Goal: Answer question/provide support: Answer question/provide support

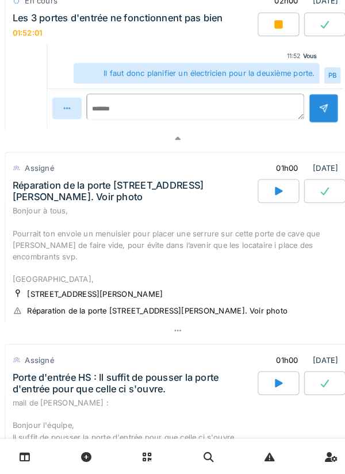
scroll to position [1595, 0]
click at [223, 258] on div "Bonjour à tous, Pourrait ton envoie un menuisier pour placer une serrure sur ce…" at bounding box center [172, 251] width 321 height 77
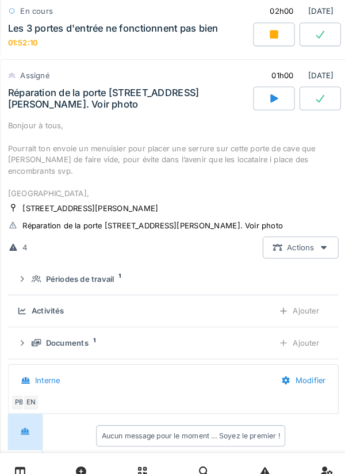
scroll to position [1705, 0]
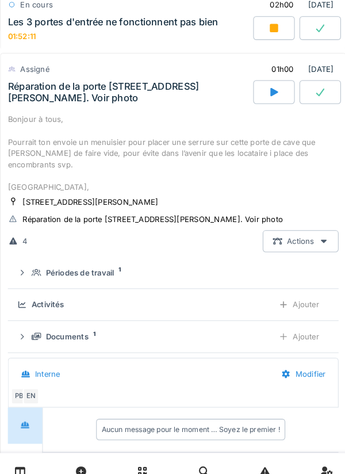
click at [209, 331] on div "Documents 1" at bounding box center [148, 326] width 226 height 11
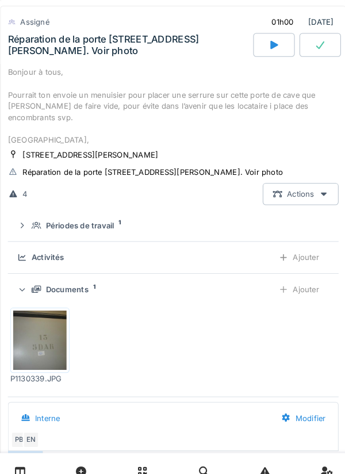
scroll to position [1750, 0]
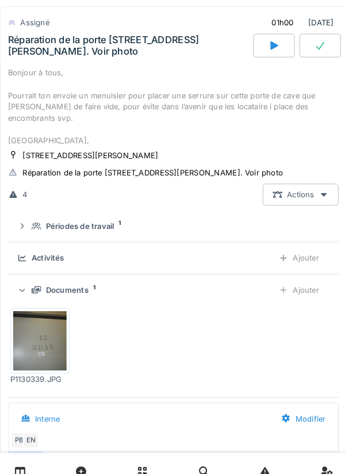
click at [38, 336] on img at bounding box center [43, 331] width 52 height 58
click at [270, 48] on icon at bounding box center [270, 44] width 7 height 8
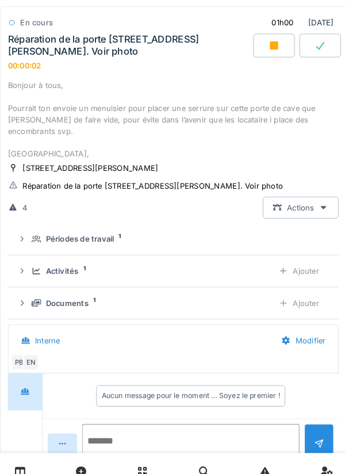
click at [115, 435] on textarea at bounding box center [189, 429] width 211 height 37
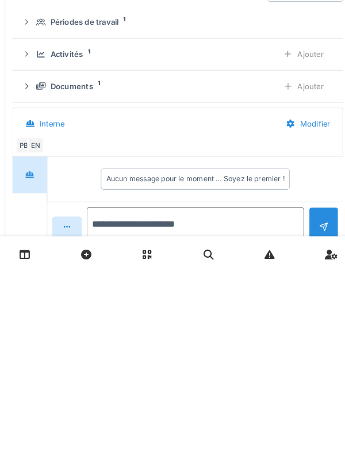
type textarea "**********"
click at [314, 426] on div at bounding box center [314, 425] width 29 height 28
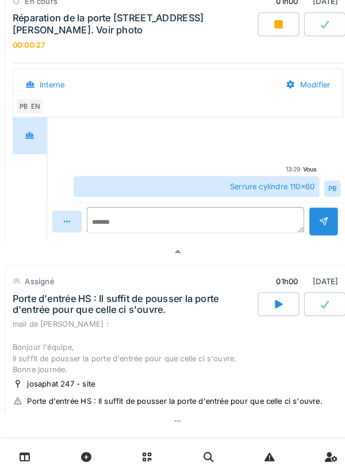
scroll to position [1981, 0]
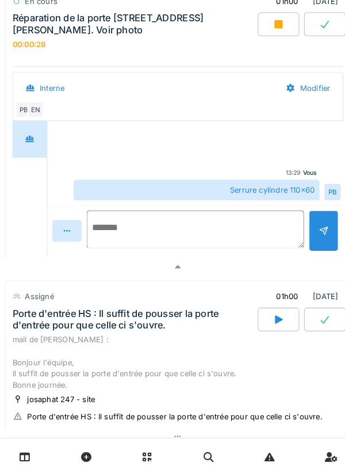
click at [112, 236] on textarea at bounding box center [189, 236] width 211 height 37
type textarea "**********"
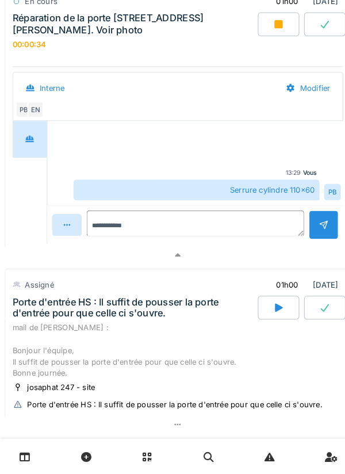
click at [315, 238] on div at bounding box center [314, 232] width 9 height 11
